Goal: Transaction & Acquisition: Book appointment/travel/reservation

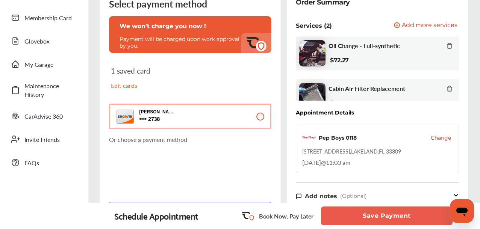
scroll to position [20, 0]
click at [427, 26] on span "Add more services" at bounding box center [430, 25] width 56 height 7
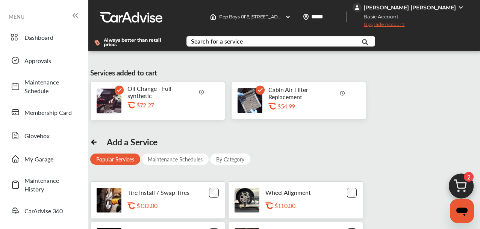
click at [261, 91] on rect at bounding box center [260, 90] width 9 height 9
click at [341, 93] on img at bounding box center [343, 93] width 6 height 6
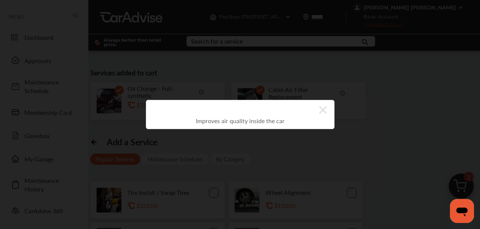
click at [324, 109] on icon at bounding box center [323, 110] width 8 height 12
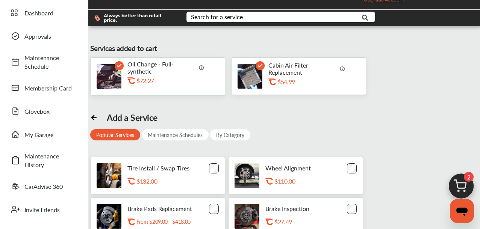
scroll to position [27, 0]
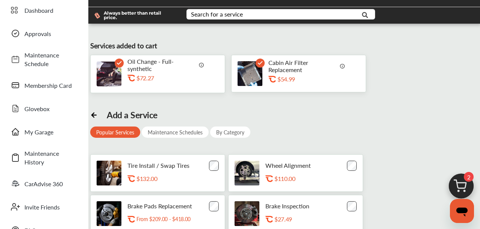
click at [345, 65] on img at bounding box center [343, 66] width 6 height 6
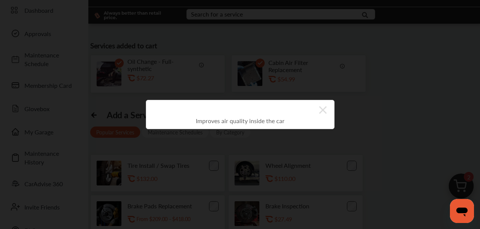
drag, startPoint x: 323, startPoint y: 109, endPoint x: 304, endPoint y: 87, distance: 29.6
click at [323, 108] on icon at bounding box center [323, 110] width 8 height 12
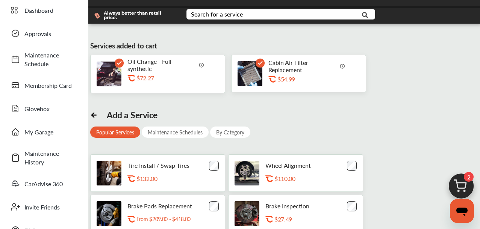
click at [263, 61] on icon at bounding box center [260, 62] width 9 height 9
click at [261, 63] on icon at bounding box center [260, 63] width 4 height 3
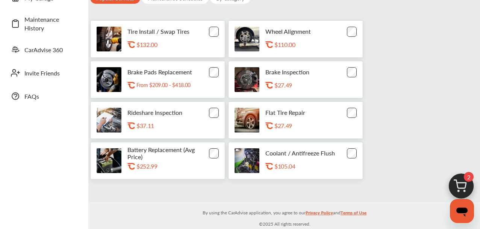
scroll to position [158, 0]
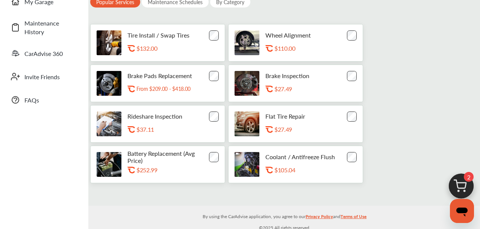
click at [462, 182] on img at bounding box center [461, 188] width 36 height 36
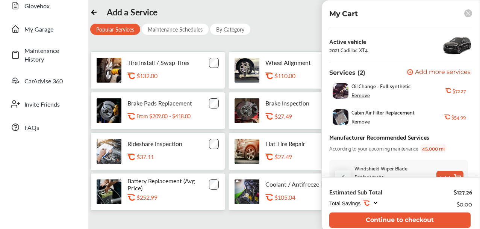
scroll to position [50, 0]
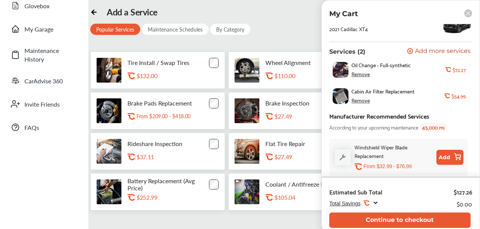
click at [468, 16] on rect at bounding box center [469, 13] width 8 height 8
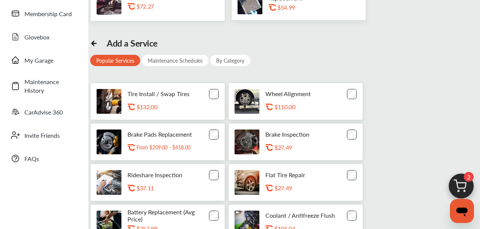
scroll to position [109, 0]
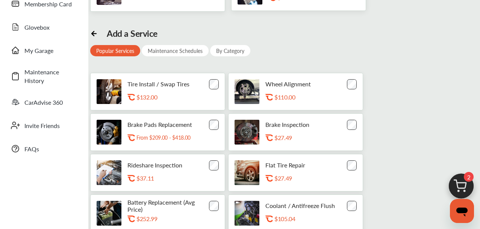
click at [459, 182] on img at bounding box center [461, 188] width 36 height 36
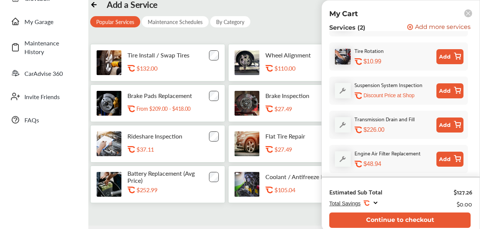
scroll to position [132, 0]
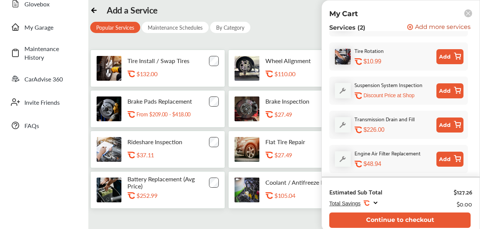
click at [447, 162] on button "Add" at bounding box center [450, 159] width 27 height 15
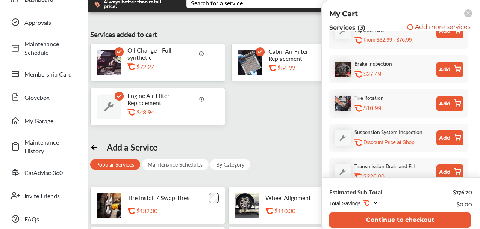
scroll to position [0, 0]
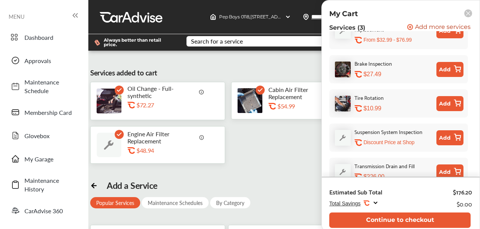
click at [261, 92] on rect at bounding box center [260, 90] width 9 height 9
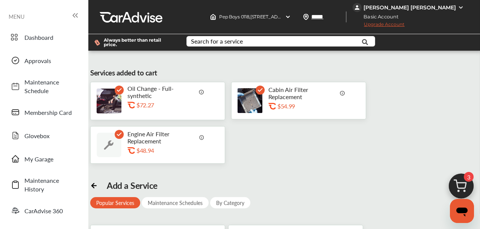
scroll to position [183, 0]
click at [261, 92] on rect at bounding box center [260, 90] width 9 height 9
click at [261, 91] on rect at bounding box center [260, 90] width 9 height 9
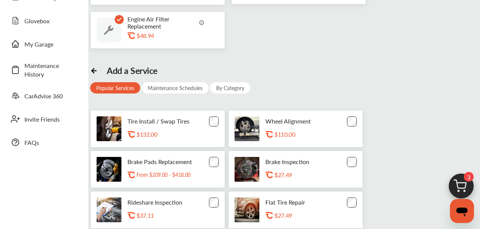
scroll to position [121, 0]
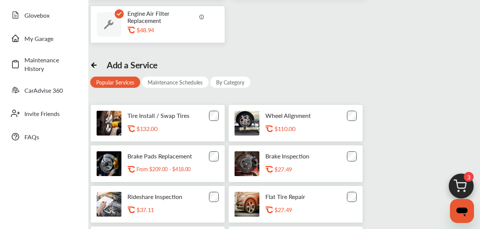
click at [459, 187] on img at bounding box center [461, 188] width 36 height 36
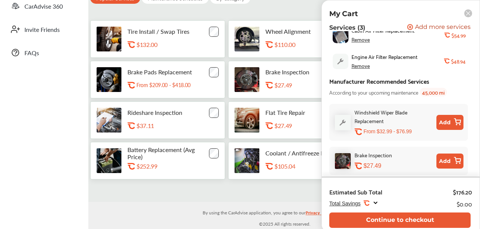
scroll to position [0, 0]
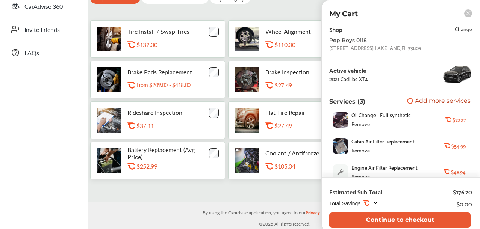
click at [460, 31] on span "Change" at bounding box center [463, 28] width 17 height 9
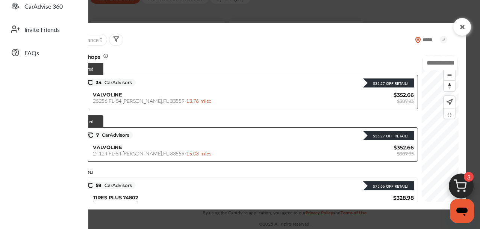
click at [462, 27] on icon at bounding box center [462, 27] width 7 height 6
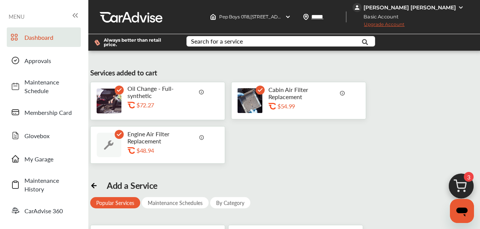
click at [41, 38] on span "Dashboard" at bounding box center [50, 37] width 53 height 9
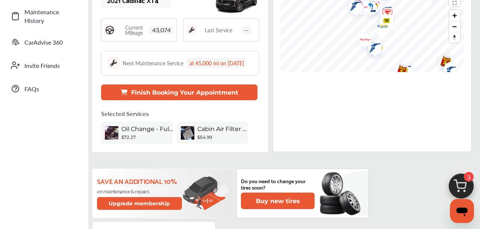
scroll to position [178, 0]
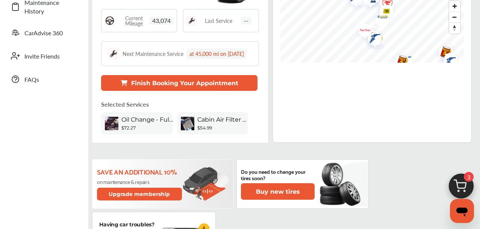
click at [227, 125] on div "Cabin Air Filter Replacement" at bounding box center [223, 120] width 53 height 9
click at [222, 123] on span "Cabin Air Filter Replacement" at bounding box center [223, 119] width 53 height 7
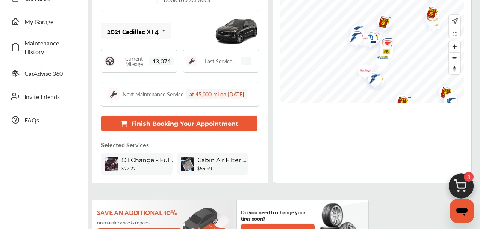
scroll to position [139, 0]
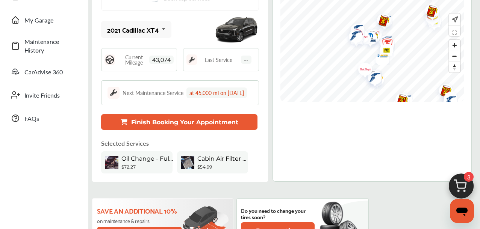
click at [226, 162] on span "Cabin Air Filter Replacement" at bounding box center [223, 158] width 53 height 7
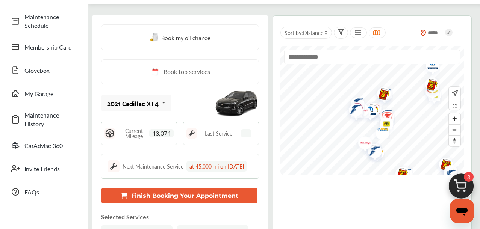
scroll to position [27, 0]
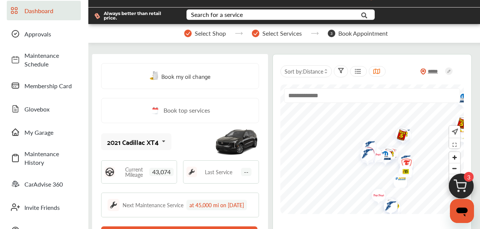
click at [55, 11] on span "Dashboard" at bounding box center [50, 10] width 53 height 9
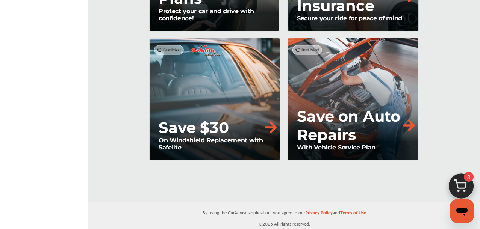
scroll to position [1025, 0]
click at [465, 211] on icon "Open messaging window" at bounding box center [462, 212] width 11 height 9
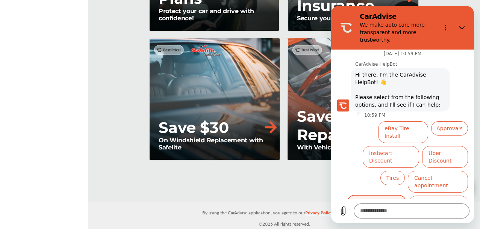
click at [377, 196] on button "Booking assistance" at bounding box center [377, 207] width 59 height 22
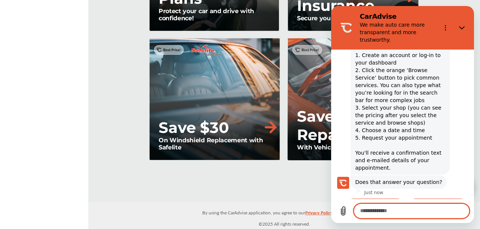
scroll to position [146, 0]
click at [408, 209] on textarea at bounding box center [412, 211] width 116 height 15
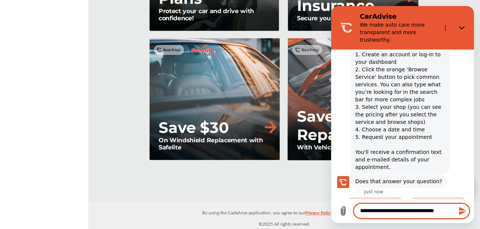
type textarea "**********"
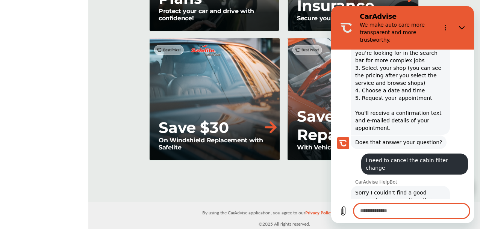
scroll to position [256, 0]
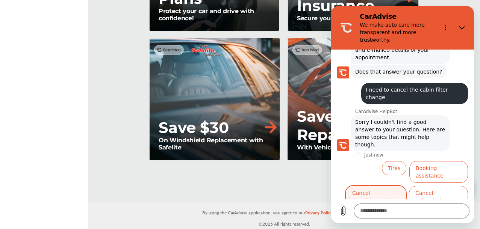
click at [390, 186] on button "Cancel appointment" at bounding box center [376, 197] width 60 height 22
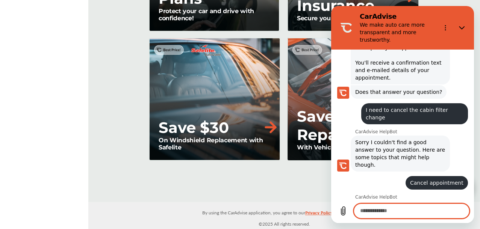
scroll to position [255, 0]
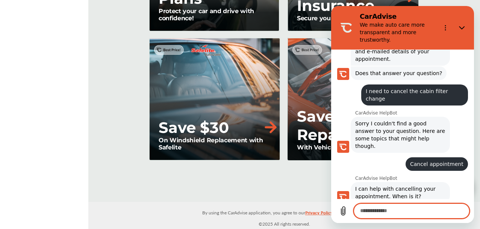
click at [414, 211] on textarea at bounding box center [412, 211] width 116 height 15
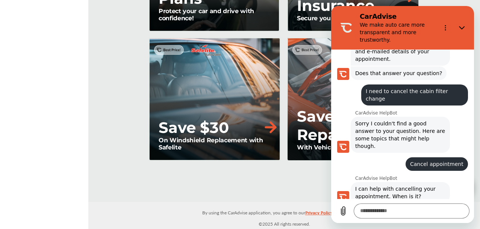
click at [442, 213] on button "Another day" at bounding box center [448, 224] width 42 height 22
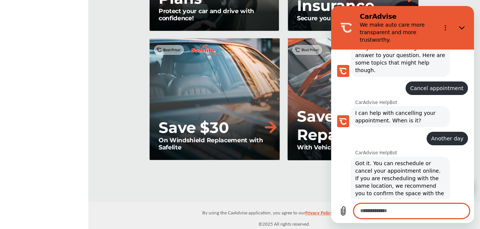
scroll to position [367, 0]
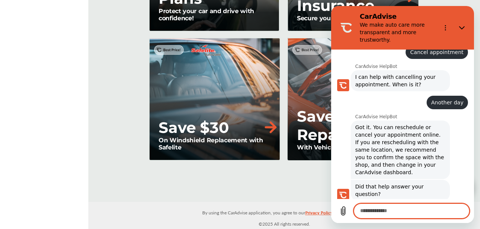
click at [412, 212] on textarea at bounding box center [412, 211] width 116 height 15
type textarea "**********"
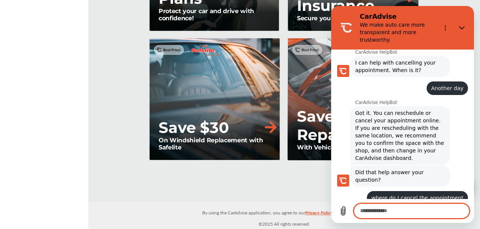
scroll to position [400, 0]
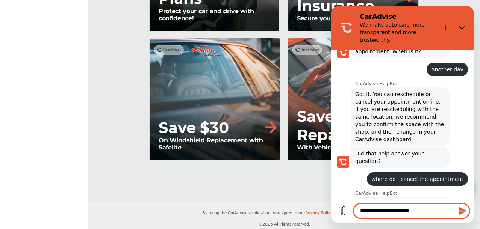
type textarea "**********"
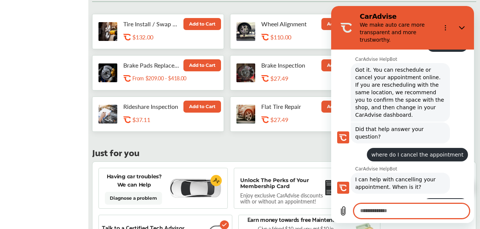
scroll to position [467, 0]
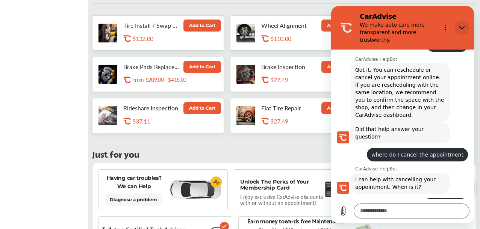
drag, startPoint x: 460, startPoint y: 32, endPoint x: 723, endPoint y: 38, distance: 263.8
click at [460, 32] on button "Close" at bounding box center [462, 27] width 15 height 15
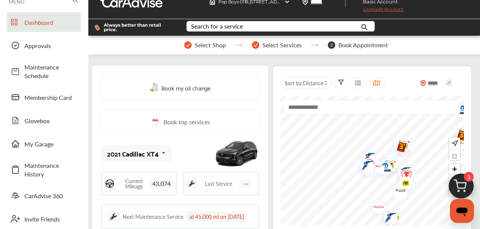
scroll to position [0, 0]
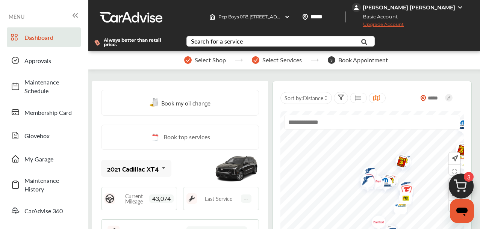
click at [77, 17] on icon at bounding box center [77, 16] width 2 height 4
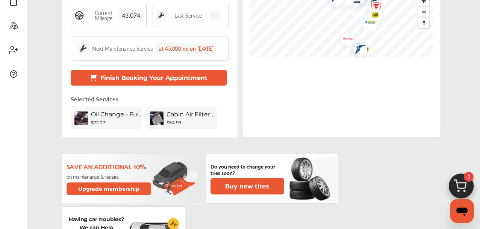
scroll to position [190, 0]
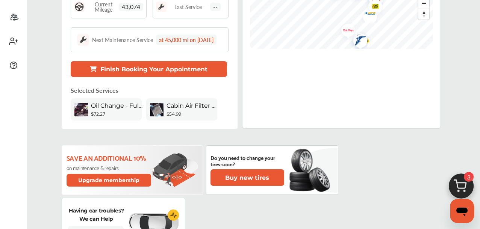
click at [157, 114] on img at bounding box center [157, 110] width 14 height 14
click at [155, 117] on img at bounding box center [157, 110] width 14 height 14
click at [153, 117] on img at bounding box center [157, 110] width 14 height 14
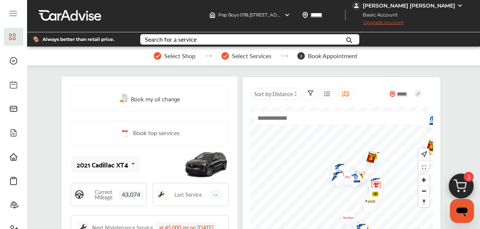
scroll to position [0, 0]
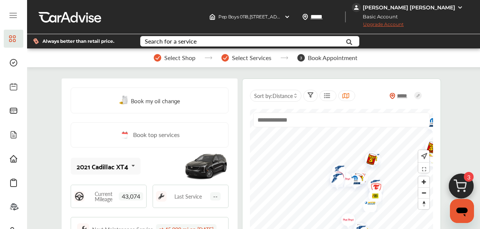
click at [13, 15] on icon at bounding box center [13, 15] width 7 height 0
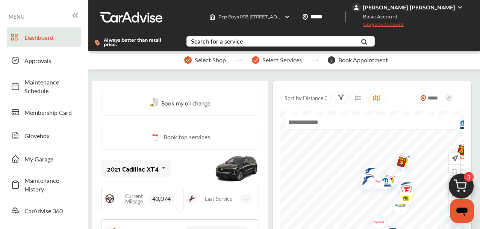
click at [53, 42] on link "Dashboard" at bounding box center [44, 37] width 74 height 20
click at [139, 61] on div "Select Shop Select Services 3 Book Appointment" at bounding box center [286, 60] width 396 height 19
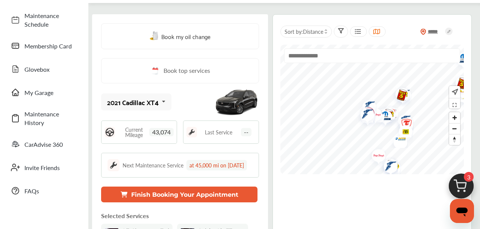
scroll to position [130, 0]
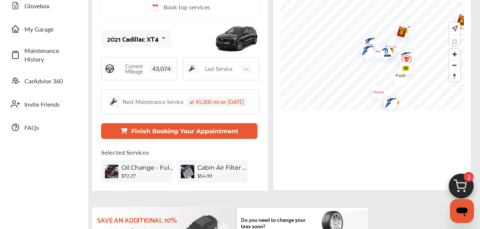
click at [215, 139] on button "Finish Booking Your Appointment" at bounding box center [179, 131] width 156 height 16
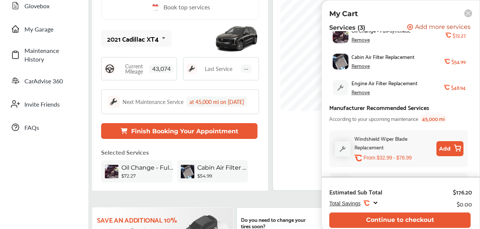
scroll to position [77, 0]
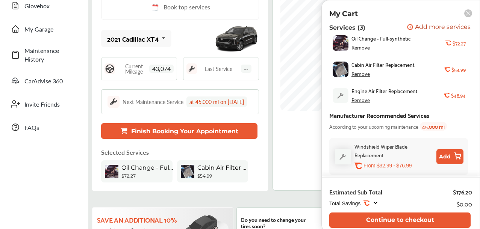
click at [362, 77] on div "Remove" at bounding box center [361, 74] width 18 height 6
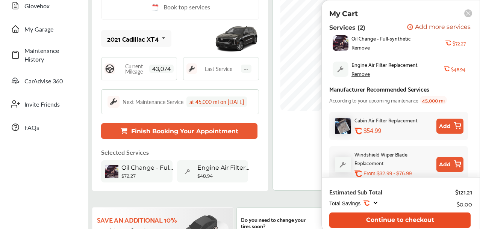
scroll to position [88, 0]
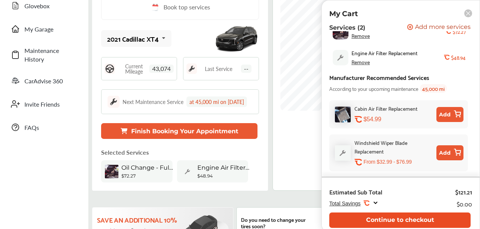
click at [428, 222] on button "Continue to checkout" at bounding box center [399, 220] width 141 height 15
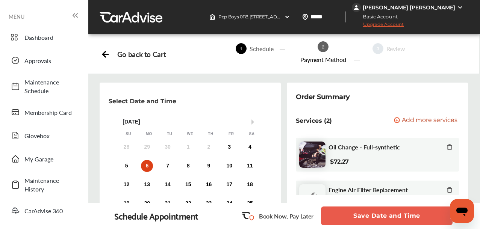
click at [150, 167] on div "6" at bounding box center [147, 166] width 12 height 12
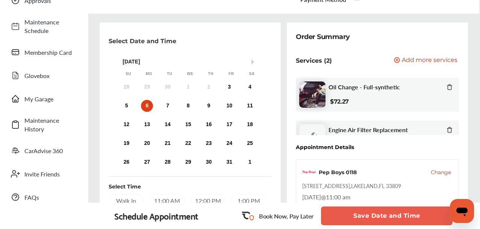
scroll to position [132, 0]
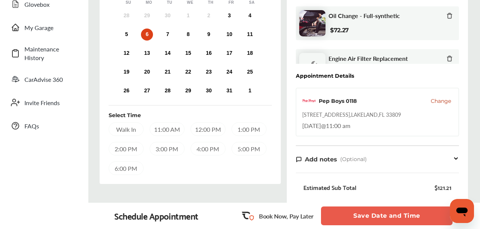
click at [167, 132] on div "11:00 AM" at bounding box center [167, 130] width 35 height 14
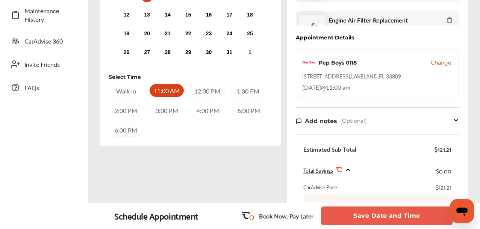
scroll to position [171, 0]
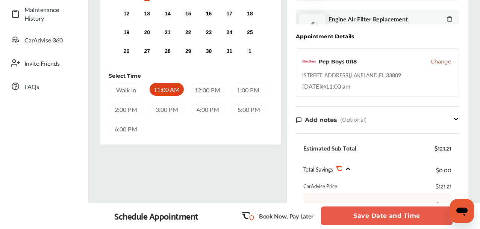
click at [383, 220] on button "Save Date and Time" at bounding box center [387, 216] width 132 height 19
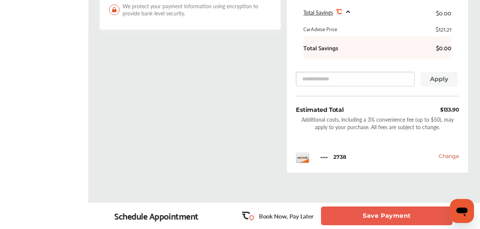
scroll to position [332, 0]
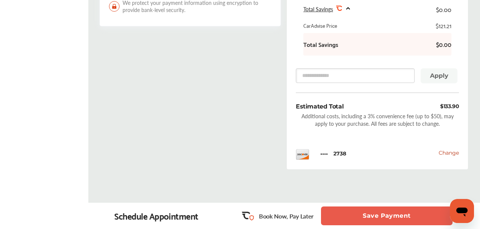
click at [399, 217] on button "Save Payment" at bounding box center [387, 216] width 132 height 19
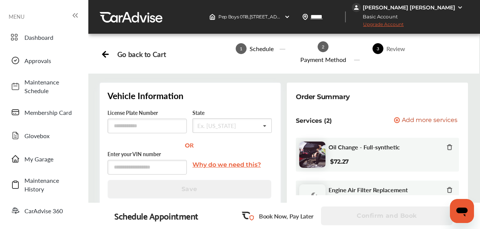
click at [263, 218] on p "Book Now, Pay Later" at bounding box center [286, 216] width 55 height 9
click at [273, 219] on p "Book Now, Pay Later" at bounding box center [286, 216] width 55 height 9
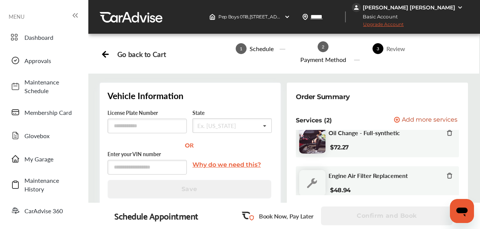
scroll to position [15, 0]
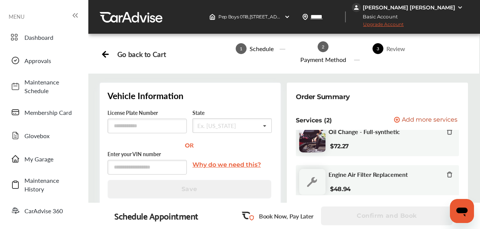
click at [242, 125] on input "text" at bounding box center [232, 126] width 79 height 15
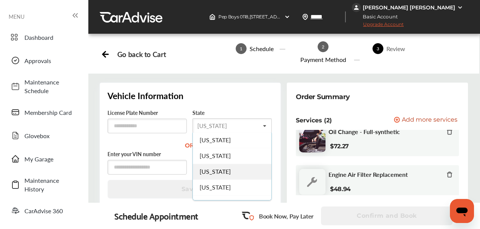
scroll to position [171, 0]
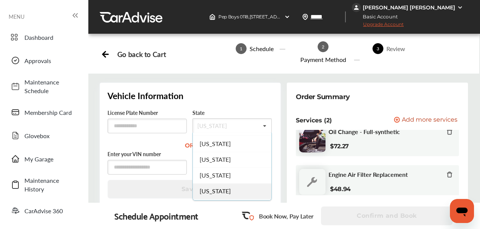
click at [217, 148] on span "[US_STATE]" at bounding box center [215, 144] width 31 height 9
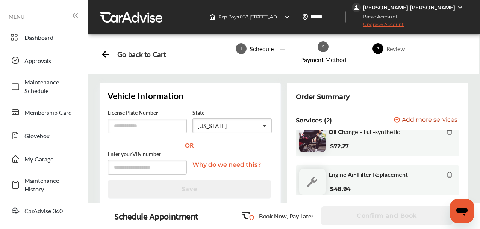
click at [250, 146] on div "OR" at bounding box center [191, 145] width 166 height 9
click at [150, 129] on input "text" at bounding box center [147, 126] width 79 height 15
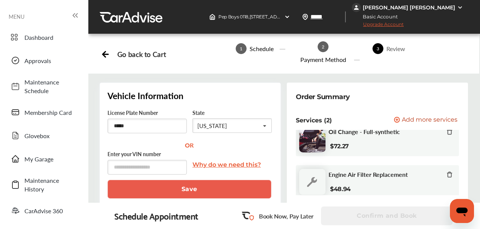
type input "*****"
click at [220, 191] on button "Save" at bounding box center [190, 189] width 164 height 19
click at [148, 170] on input "text" at bounding box center [147, 167] width 79 height 15
type input "**********"
click at [223, 192] on button "Save" at bounding box center [190, 189] width 164 height 19
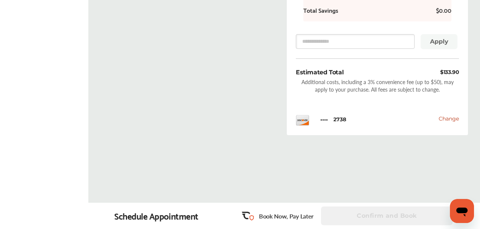
scroll to position [428, 0]
click at [387, 213] on div "Confirm and Book" at bounding box center [387, 216] width 133 height 19
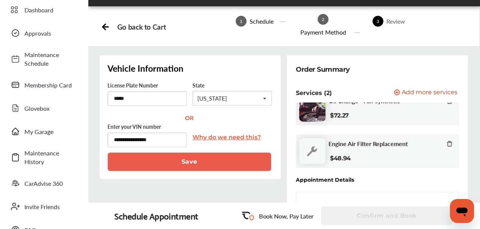
scroll to position [0, 0]
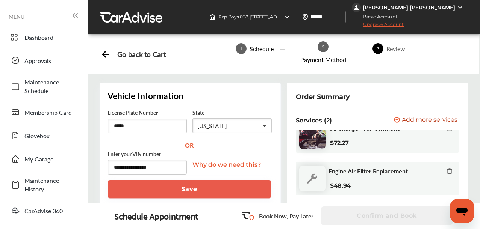
click at [106, 53] on icon at bounding box center [105, 53] width 9 height 9
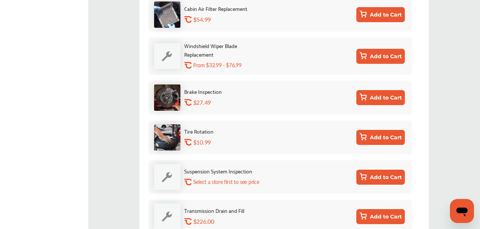
scroll to position [395, 0]
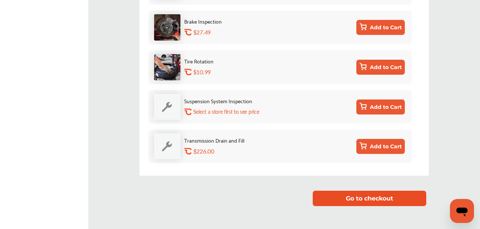
click at [362, 200] on button "Go to checkout" at bounding box center [369, 198] width 113 height 15
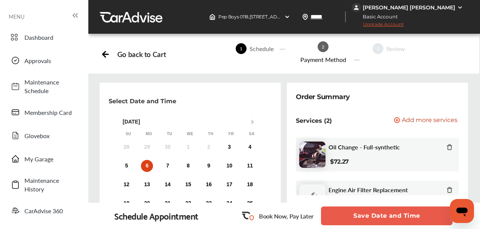
click at [147, 166] on div "6" at bounding box center [147, 166] width 12 height 12
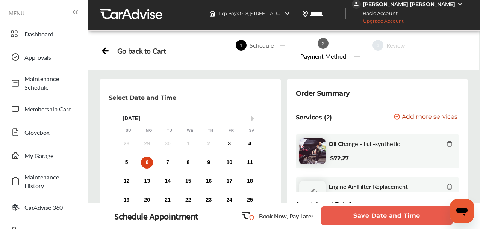
scroll to position [190, 0]
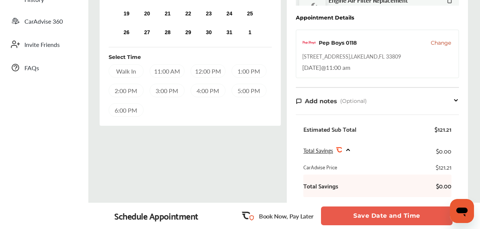
click at [154, 73] on div "11:00 AM" at bounding box center [167, 71] width 35 height 14
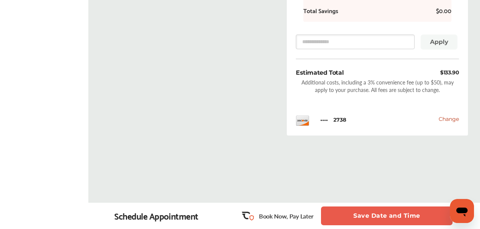
scroll to position [366, 0]
click at [249, 219] on icon at bounding box center [246, 217] width 8 height 6
click at [253, 217] on rect at bounding box center [251, 218] width 7 height 7
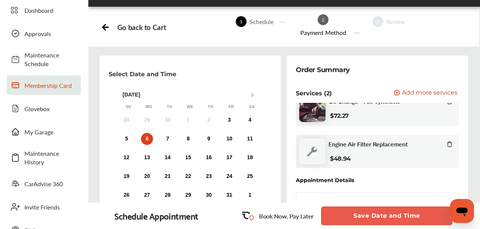
scroll to position [28, 0]
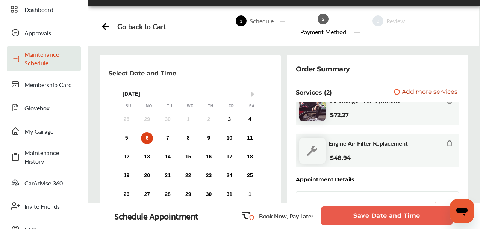
click at [52, 63] on span "Maintenance Schedule" at bounding box center [50, 58] width 53 height 17
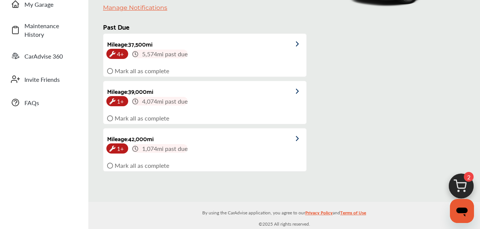
scroll to position [162, 0]
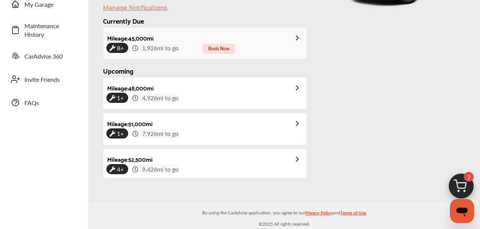
click at [222, 49] on span "Book Now" at bounding box center [219, 49] width 33 height 10
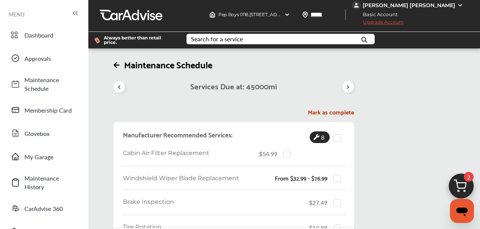
scroll to position [60, 0]
click at [287, 151] on label at bounding box center [289, 151] width 11 height 0
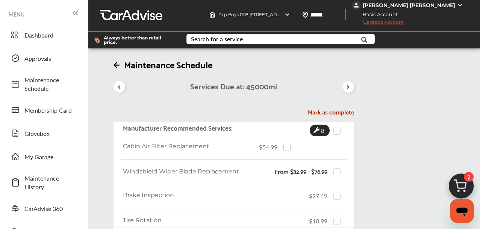
scroll to position [8, 0]
click at [338, 168] on label at bounding box center [339, 168] width 11 height 0
click at [339, 192] on label at bounding box center [339, 192] width 11 height 0
click at [338, 217] on label at bounding box center [339, 217] width 11 height 0
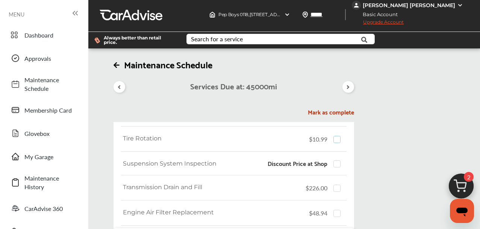
scroll to position [82, 0]
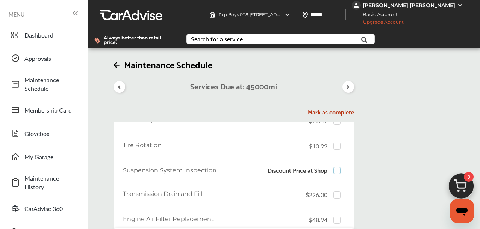
click at [336, 167] on label at bounding box center [339, 167] width 11 height 0
click at [336, 192] on label at bounding box center [339, 192] width 11 height 0
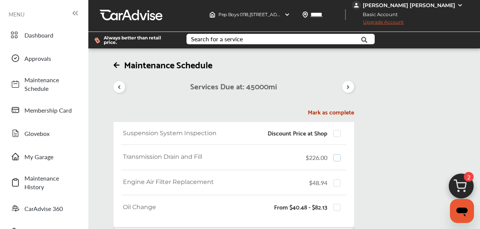
scroll to position [126, 0]
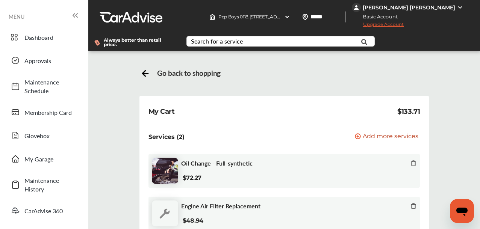
scroll to position [429, 0]
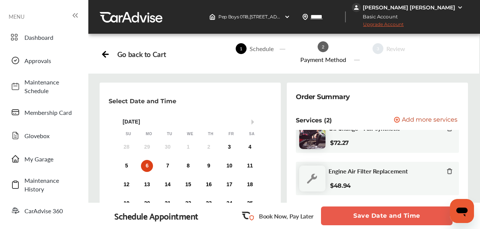
scroll to position [342, 0]
click at [404, 219] on button "Save Date and Time" at bounding box center [387, 216] width 132 height 19
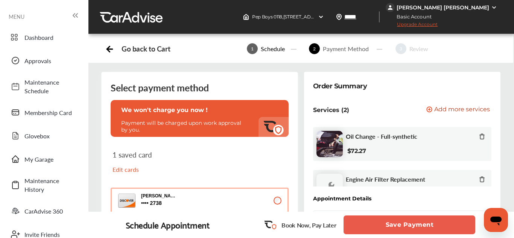
scroll to position [177, 0]
click at [428, 225] on button "Save Payment" at bounding box center [409, 225] width 132 height 19
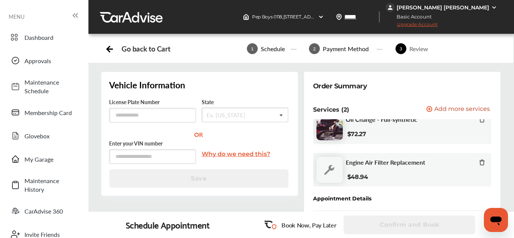
scroll to position [161, 0]
click at [399, 228] on div "Confirm and Book" at bounding box center [409, 225] width 133 height 19
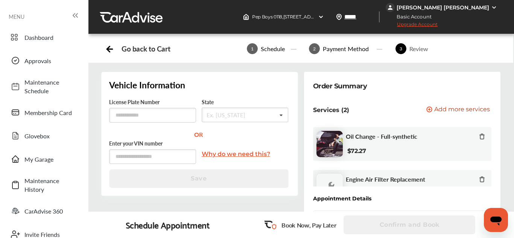
click at [500, 222] on icon "Open messaging window" at bounding box center [496, 220] width 14 height 14
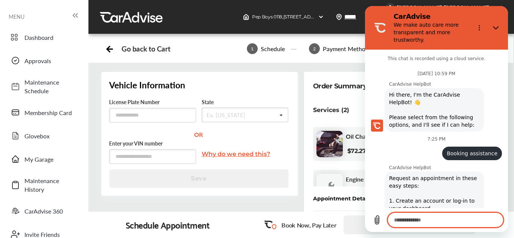
scroll to position [501, 0]
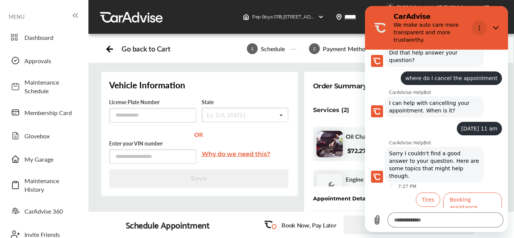
click at [478, 26] on icon "Options menu" at bounding box center [479, 28] width 6 height 6
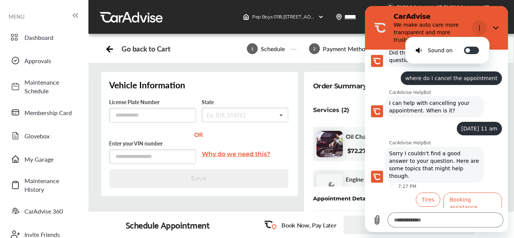
click at [478, 26] on icon "Options menu" at bounding box center [479, 28] width 6 height 6
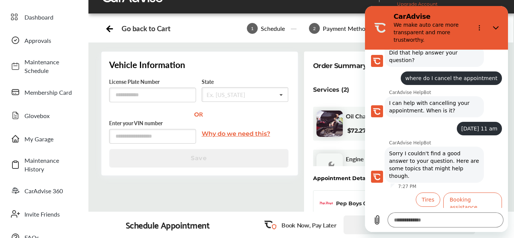
scroll to position [18, 0]
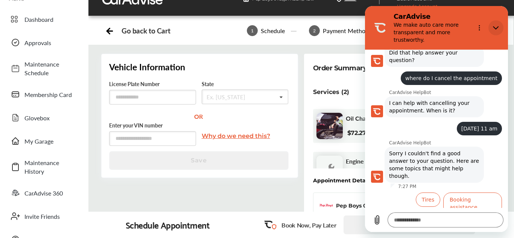
drag, startPoint x: 495, startPoint y: 28, endPoint x: 863, endPoint y: 32, distance: 368.3
click at [495, 28] on icon "Close" at bounding box center [496, 27] width 6 height 3
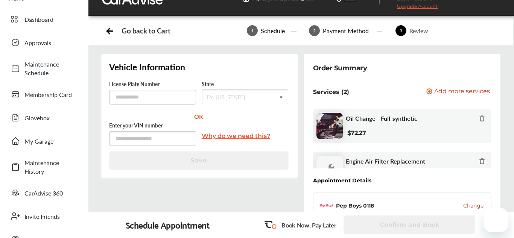
type textarea "*"
click at [498, 26] on div "Go back to Cart 1 Schedule 2 Payment Method 3 Review" at bounding box center [300, 31] width 425 height 28
click at [424, 32] on div "Review" at bounding box center [418, 30] width 25 height 9
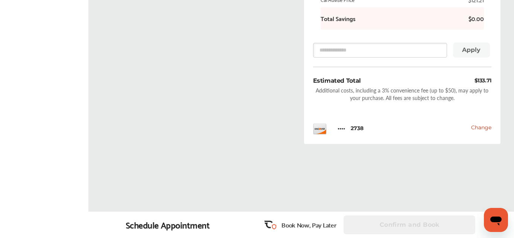
scroll to position [407, 0]
click at [273, 228] on rect at bounding box center [273, 226] width 7 height 7
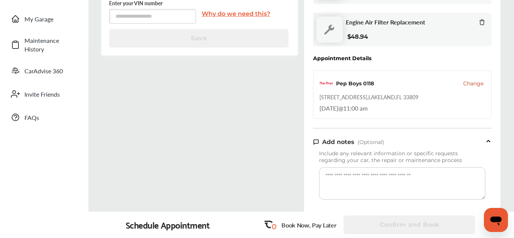
scroll to position [134, 0]
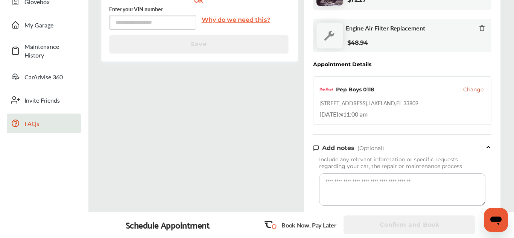
click at [32, 124] on span "FAQs" at bounding box center [50, 123] width 53 height 9
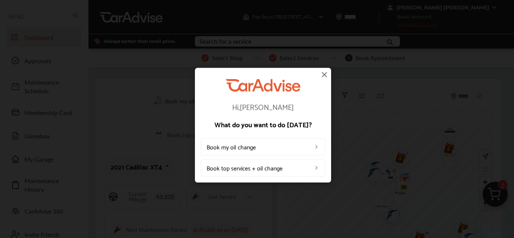
click at [259, 169] on link "Book top services + oil change" at bounding box center [263, 167] width 124 height 17
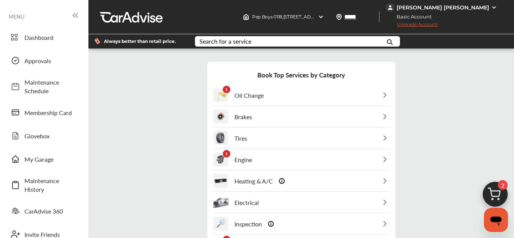
click at [335, 162] on div "1 Engine" at bounding box center [301, 159] width 176 height 21
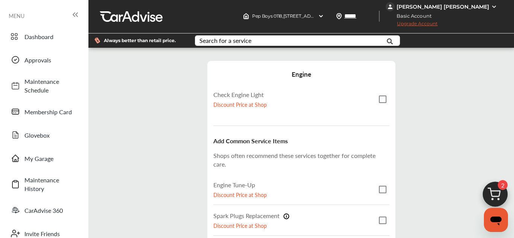
scroll to position [69, 0]
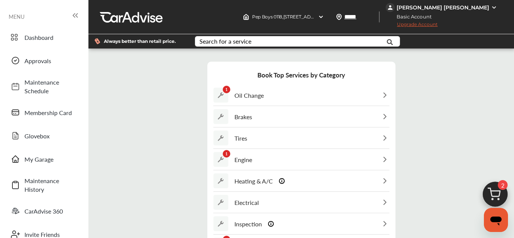
scroll to position [69, 0]
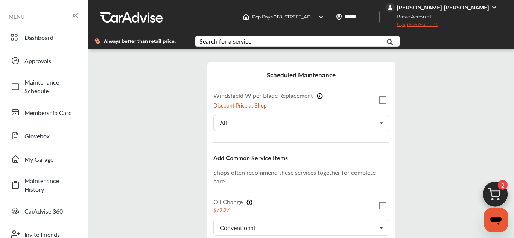
scroll to position [105, 0]
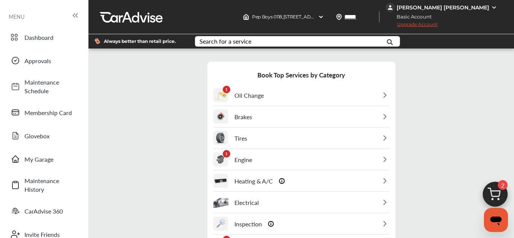
scroll to position [142, 0]
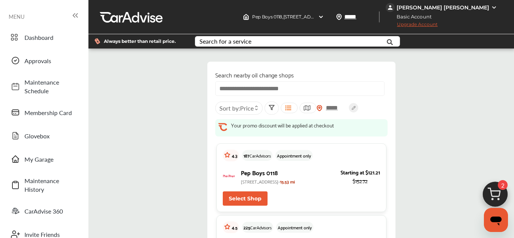
click at [252, 206] on button "Select Shop" at bounding box center [245, 198] width 45 height 14
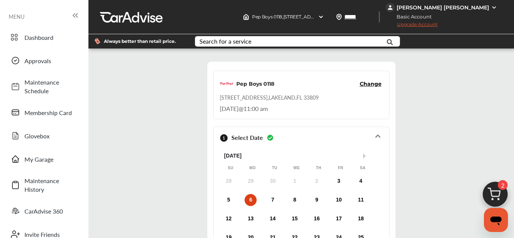
scroll to position [137, 0]
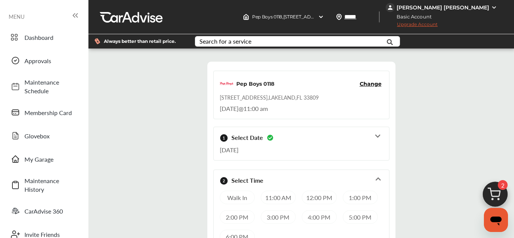
scroll to position [115, 0]
click at [272, 191] on div "11:00 AM" at bounding box center [278, 198] width 35 height 14
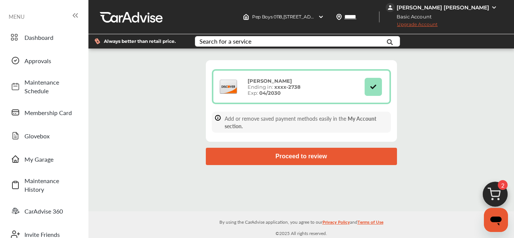
click at [289, 157] on button "Proceed to review" at bounding box center [301, 156] width 191 height 17
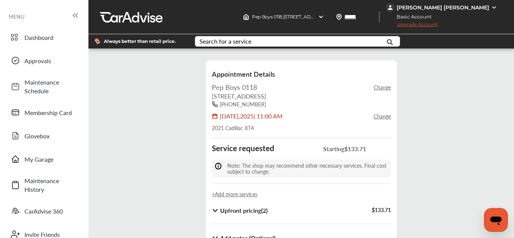
scroll to position [126, 0]
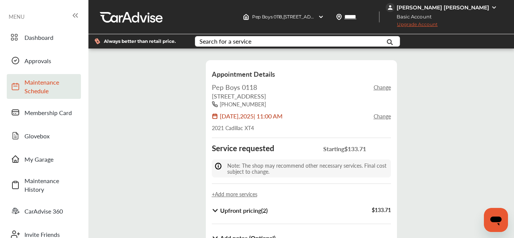
scroll to position [0, 0]
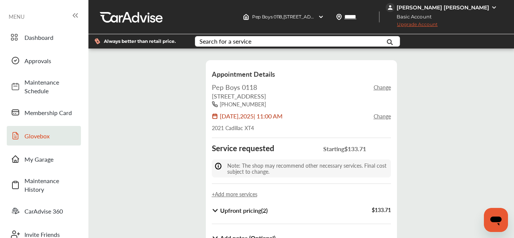
click at [34, 138] on span "Glovebox" at bounding box center [50, 136] width 53 height 9
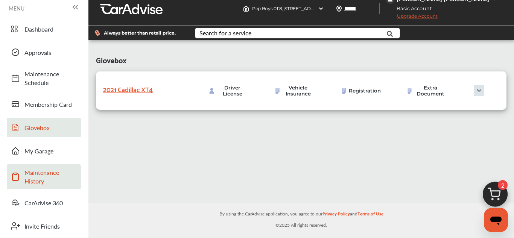
scroll to position [39, 0]
click at [43, 168] on span "Maintenance History" at bounding box center [50, 176] width 53 height 17
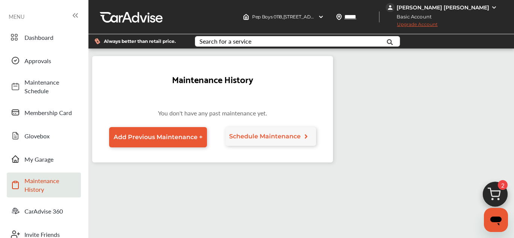
scroll to position [22, 0]
click at [43, 27] on link "Dashboard" at bounding box center [44, 37] width 74 height 20
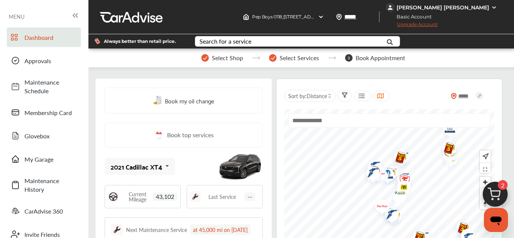
click at [491, 8] on img at bounding box center [494, 8] width 6 height 6
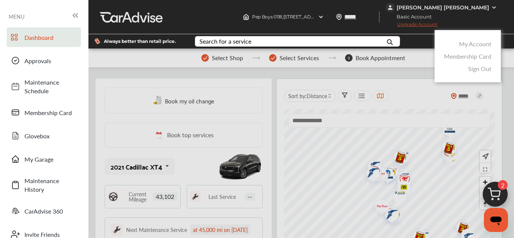
click at [472, 46] on link "My Account" at bounding box center [475, 43] width 32 height 9
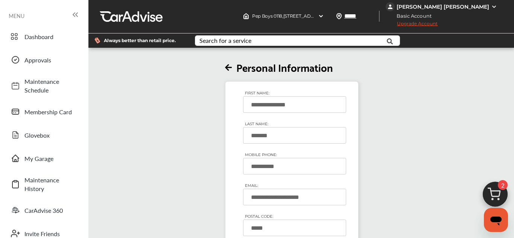
scroll to position [55, 0]
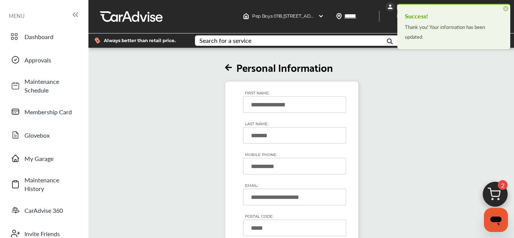
click at [306, 96] on input "**********" at bounding box center [294, 104] width 103 height 17
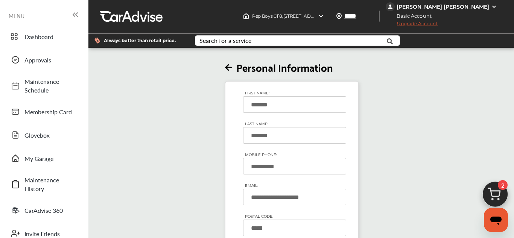
type input "*****"
click at [299, 96] on input "**********" at bounding box center [294, 104] width 103 height 17
type input "*****"
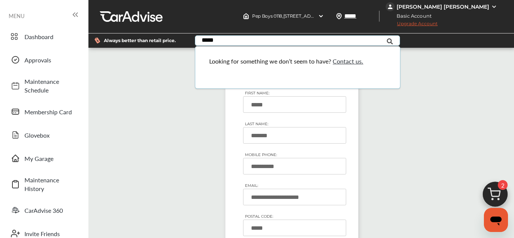
scroll to position [0, 0]
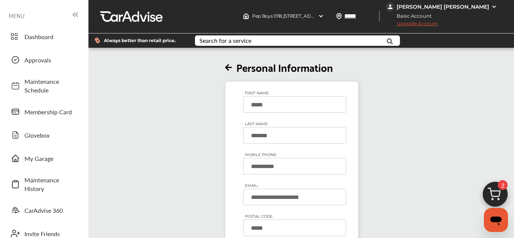
click at [431, 90] on div "**********" at bounding box center [291, 156] width 411 height 214
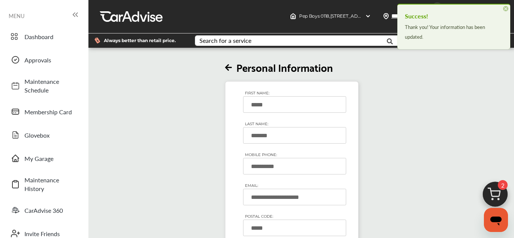
click at [229, 64] on icon at bounding box center [228, 68] width 7 height 8
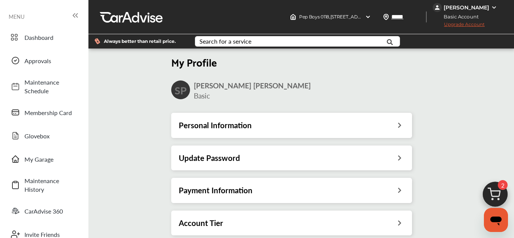
scroll to position [58, 0]
click at [299, 178] on div "Payment Information" at bounding box center [291, 190] width 241 height 25
click at [255, 185] on div "Payment Information" at bounding box center [292, 190] width 226 height 10
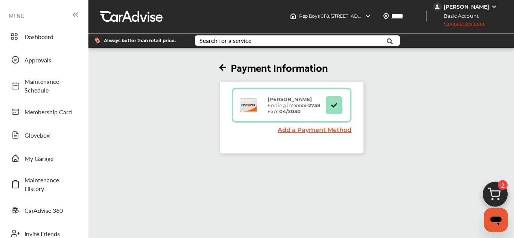
scroll to position [53, 0]
click at [222, 64] on icon at bounding box center [222, 68] width 7 height 8
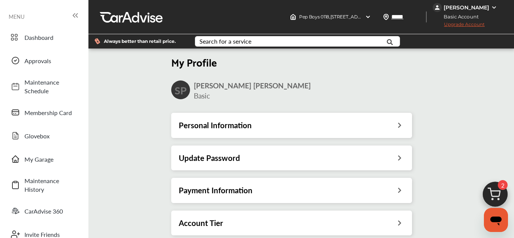
scroll to position [98, 0]
click at [325, 211] on div "Account Tier" at bounding box center [291, 223] width 241 height 25
click at [322, 218] on div "Account Tier" at bounding box center [292, 223] width 226 height 10
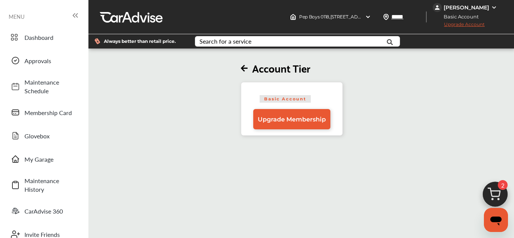
click at [246, 71] on icon at bounding box center [244, 69] width 7 height 8
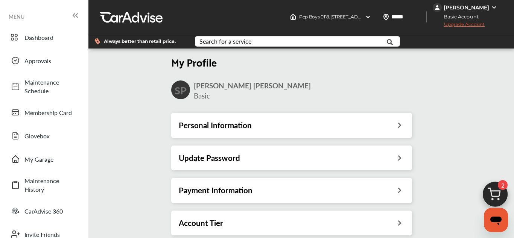
scroll to position [128, 0]
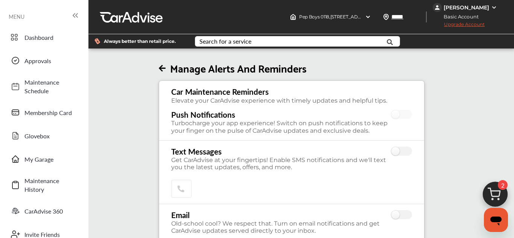
click at [165, 68] on icon at bounding box center [162, 69] width 7 height 8
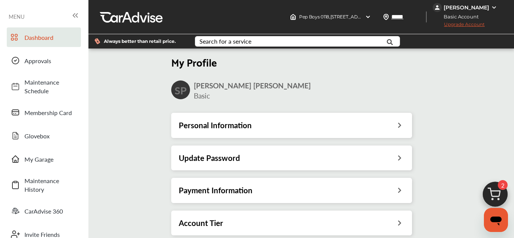
click at [45, 39] on span "Dashboard" at bounding box center [50, 37] width 53 height 9
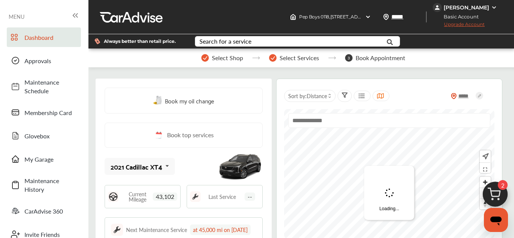
click at [164, 166] on icon at bounding box center [167, 166] width 13 height 16
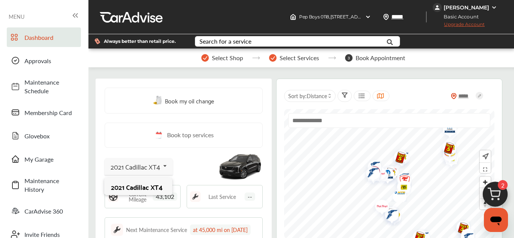
click at [147, 184] on div "2021 Cadillac XT4" at bounding box center [138, 187] width 54 height 8
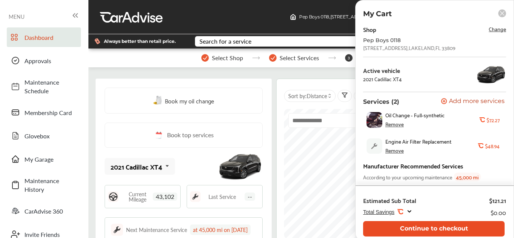
click at [408, 227] on button "Continue to checkout" at bounding box center [433, 228] width 141 height 15
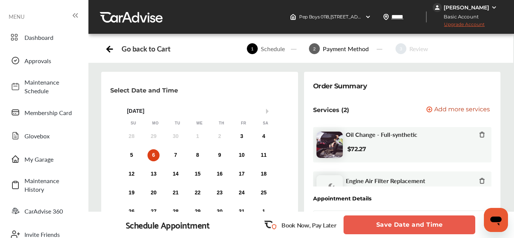
scroll to position [121, 0]
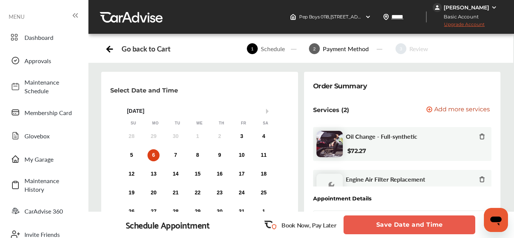
click at [413, 223] on button "Save Date and Time" at bounding box center [409, 225] width 132 height 19
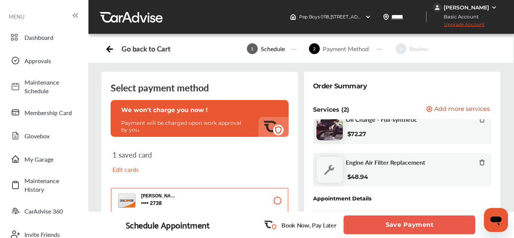
scroll to position [339, 0]
click at [405, 223] on button "Save Payment" at bounding box center [409, 225] width 132 height 19
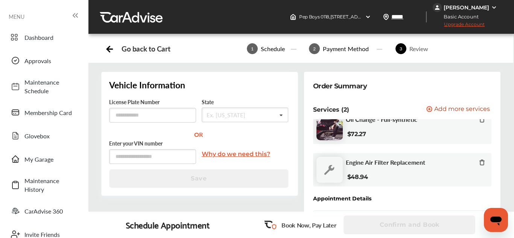
scroll to position [410, 0]
click at [190, 226] on div "Schedule Appointment" at bounding box center [168, 225] width 84 height 11
